Goal: Task Accomplishment & Management: Complete application form

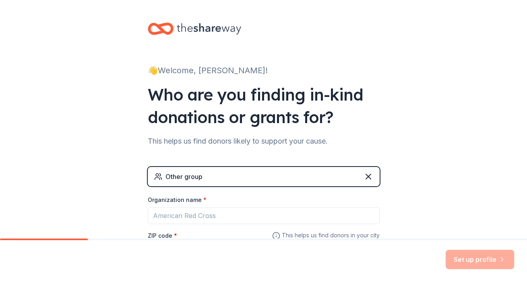
scroll to position [74, 0]
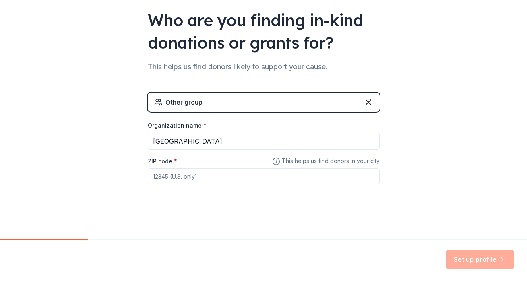
type input "[GEOGRAPHIC_DATA]"
click at [180, 178] on input "ZIP code *" at bounding box center [264, 176] width 232 height 16
type input "90022"
click at [475, 261] on button "Set up profile" at bounding box center [480, 259] width 68 height 19
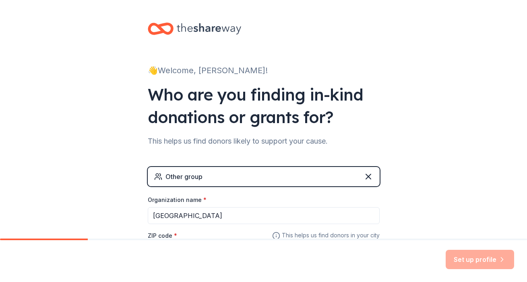
click at [486, 260] on div "Set up profile" at bounding box center [480, 259] width 68 height 19
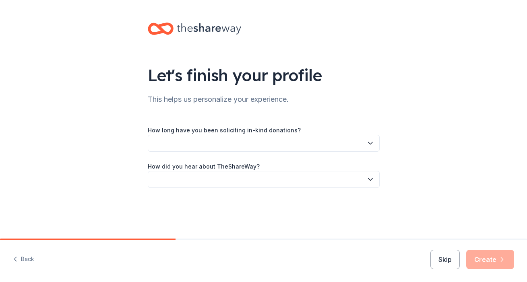
click at [296, 143] on button "button" at bounding box center [264, 143] width 232 height 17
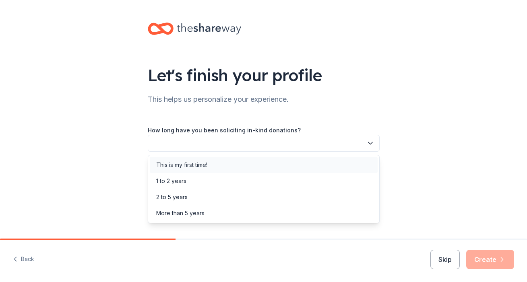
click at [198, 165] on div "This is my first time!" at bounding box center [181, 165] width 51 height 10
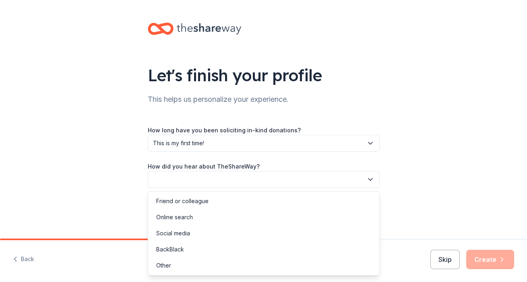
click at [199, 178] on button "button" at bounding box center [264, 179] width 232 height 17
click at [197, 198] on div "Friend or colleague" at bounding box center [182, 202] width 52 height 10
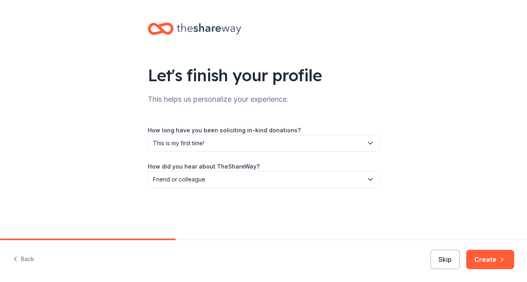
click at [499, 265] on button "Create" at bounding box center [490, 259] width 48 height 19
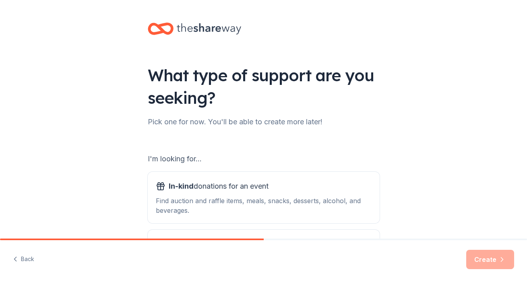
scroll to position [86, 0]
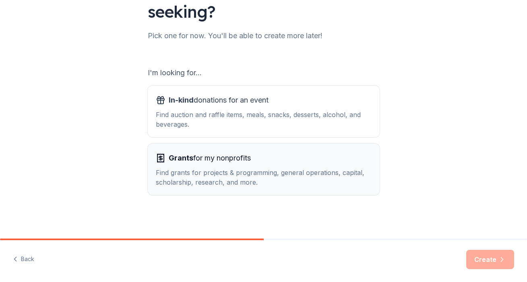
click at [321, 178] on div "Find grants for projects & programming, general operations, capital, scholarshi…" at bounding box center [264, 177] width 216 height 19
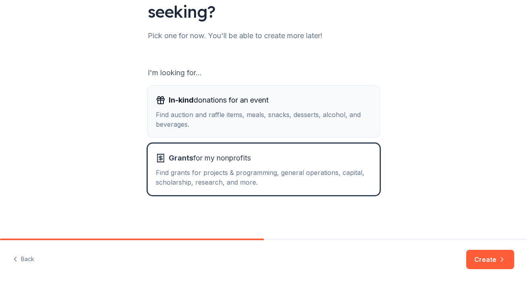
click at [202, 110] on div "Find auction and raffle items, meals, snacks, desserts, alcohol, and beverages." at bounding box center [264, 119] width 216 height 19
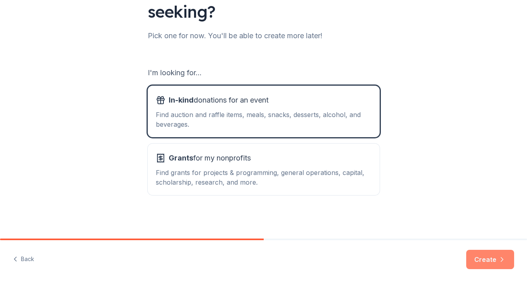
click at [495, 259] on button "Create" at bounding box center [490, 259] width 48 height 19
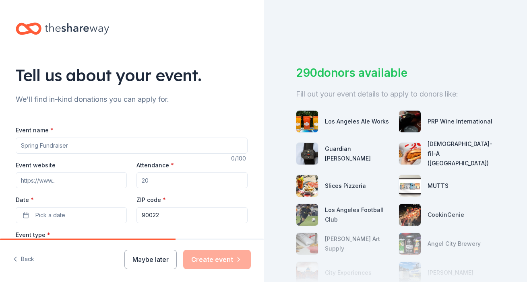
click at [56, 147] on input "Event name *" at bounding box center [132, 146] width 232 height 16
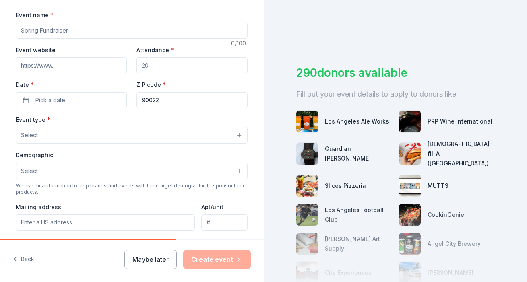
scroll to position [138, 0]
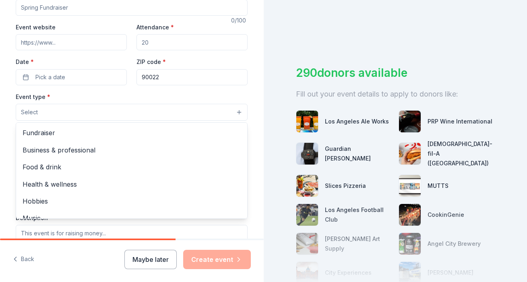
click at [95, 112] on button "Select" at bounding box center [132, 112] width 232 height 17
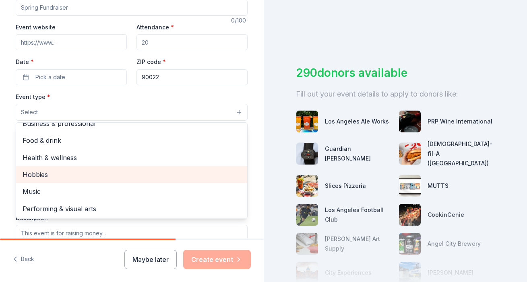
scroll to position [0, 0]
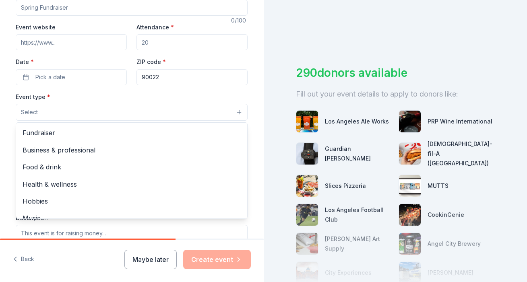
click at [136, 94] on div "Event type * Select Fundraiser Business & professional Food & drink Health & we…" at bounding box center [132, 106] width 232 height 29
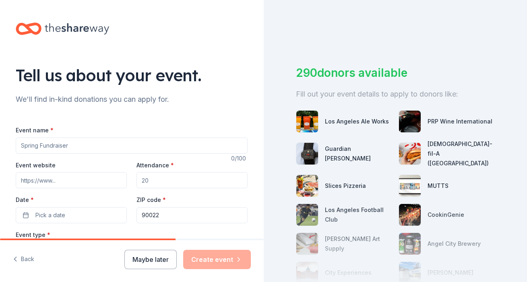
click at [85, 145] on input "Event name *" at bounding box center [132, 146] width 232 height 16
